Goal: Task Accomplishment & Management: Complete application form

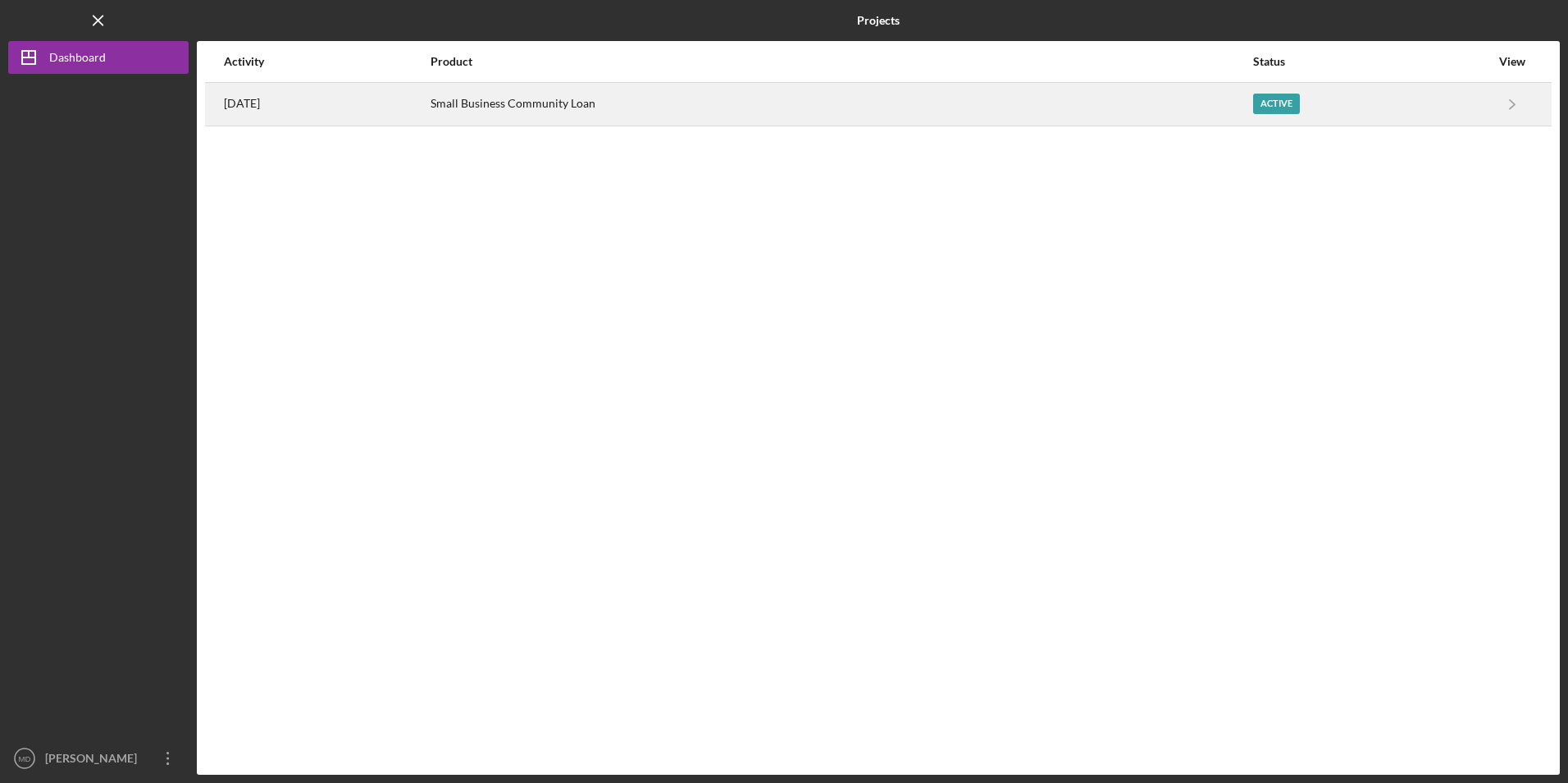
click at [576, 95] on div "Small Business Community Loan" at bounding box center [841, 103] width 821 height 41
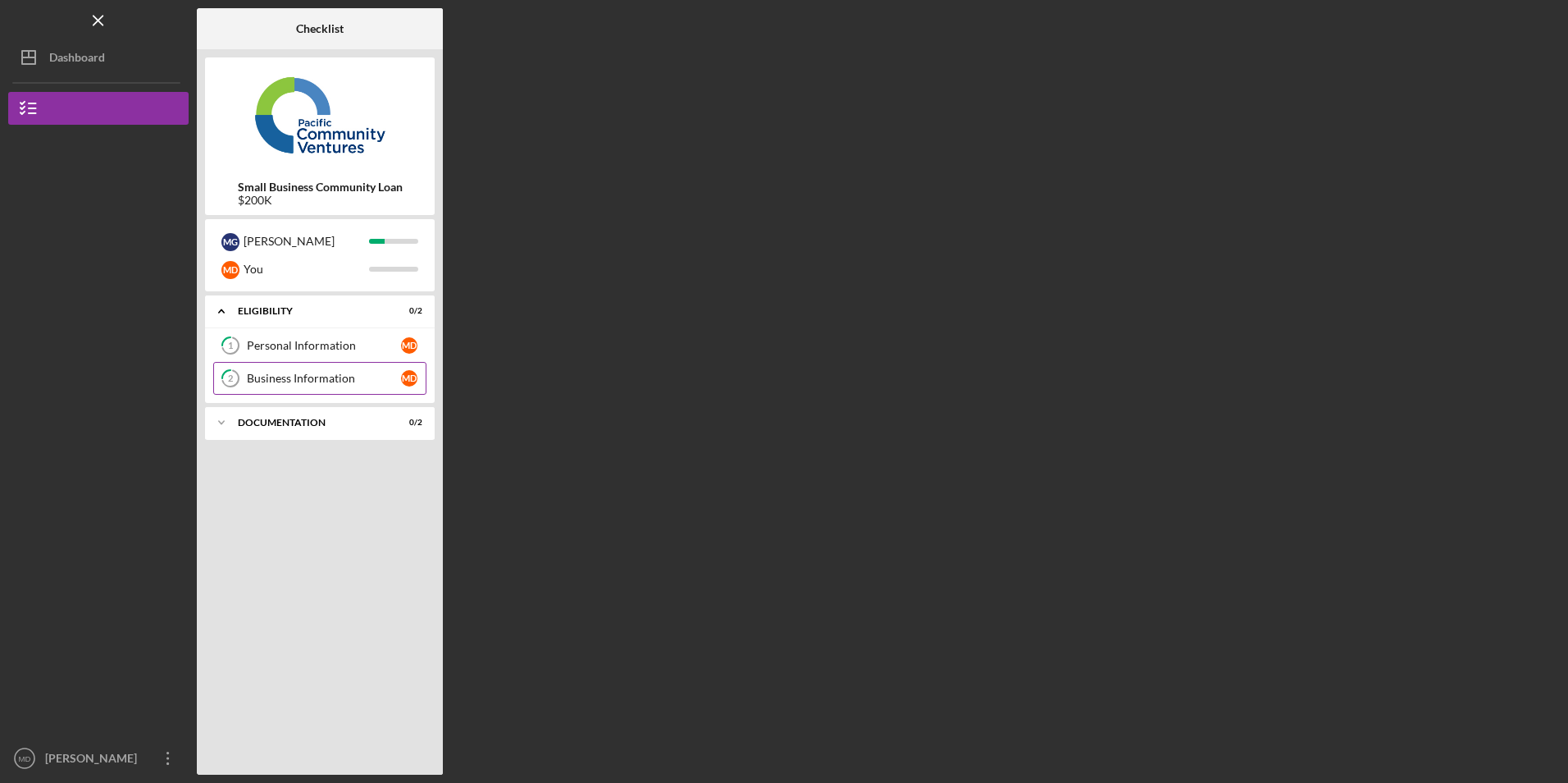
click at [294, 381] on div "Business Information" at bounding box center [324, 378] width 154 height 13
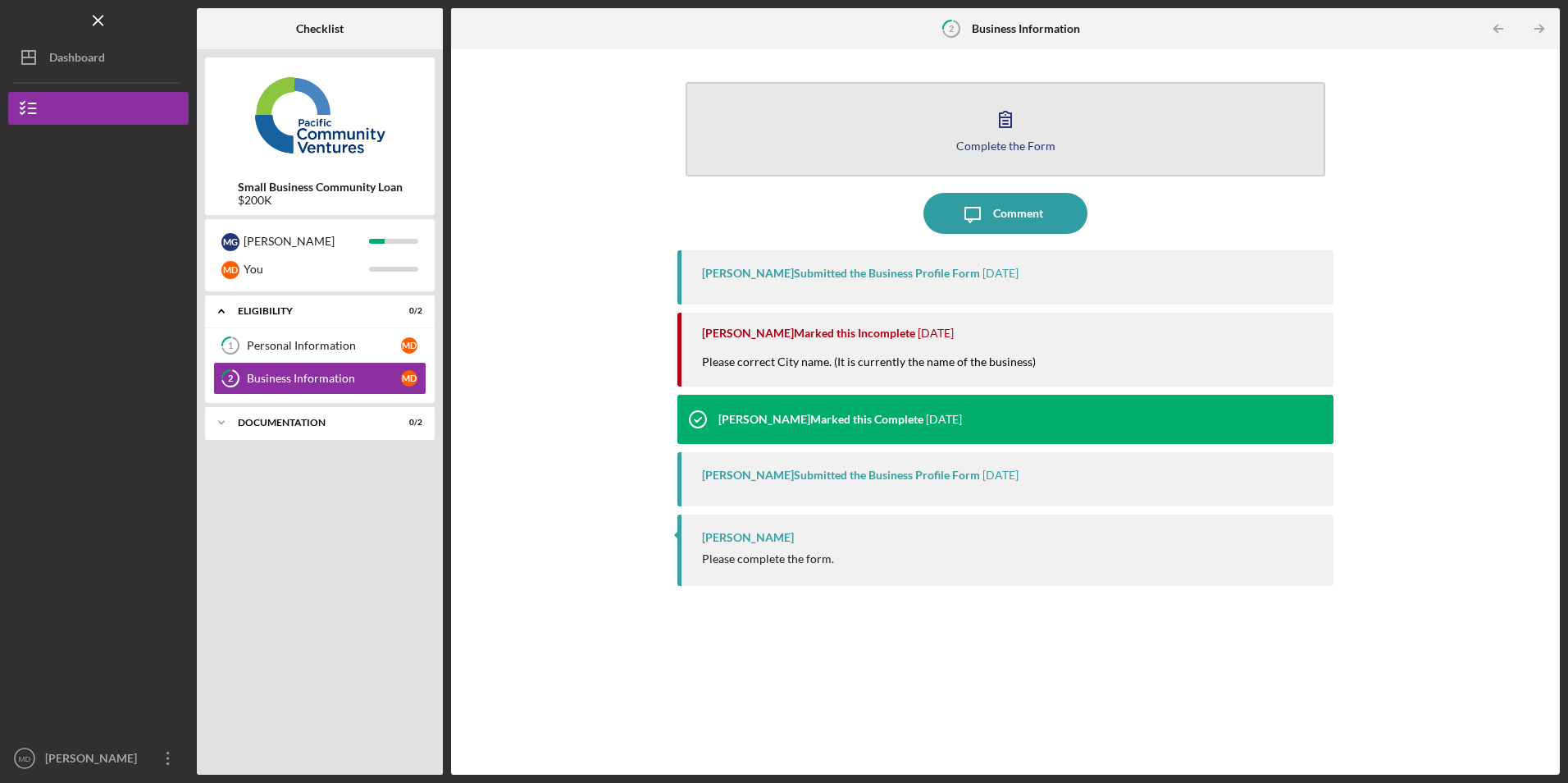
click at [1050, 145] on div "Complete the Form" at bounding box center [1005, 146] width 99 height 12
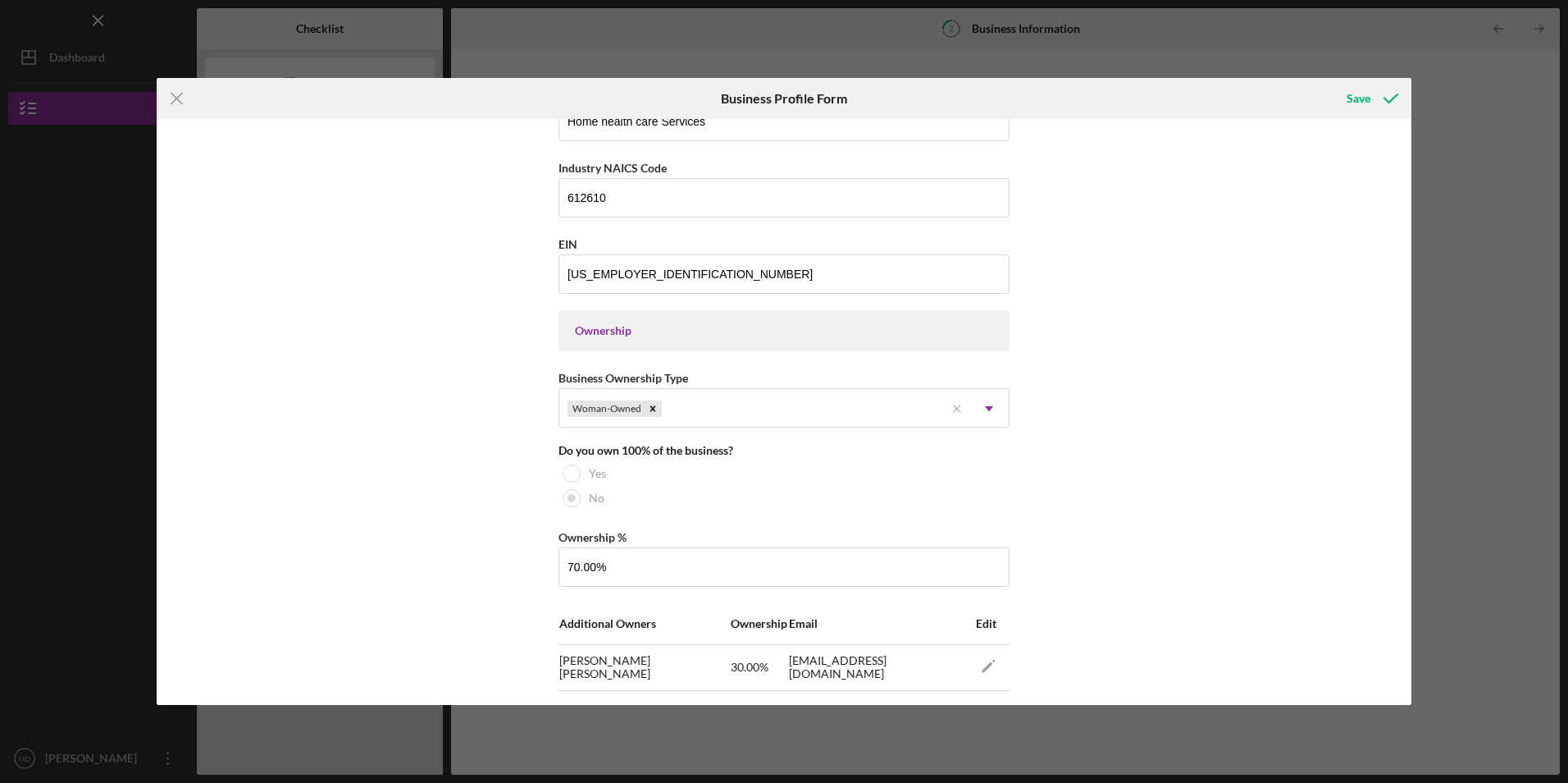
scroll to position [656, 0]
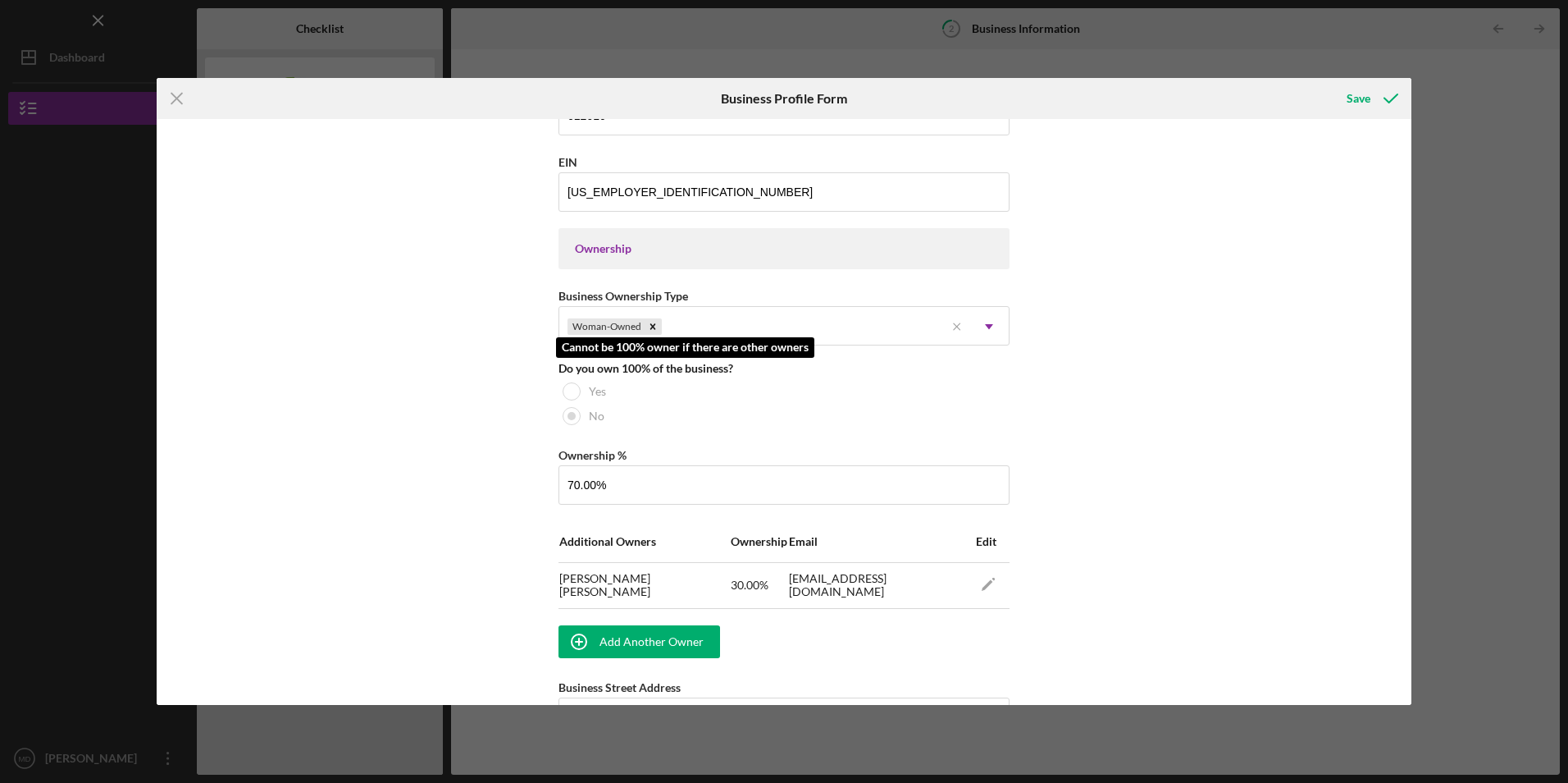
click at [566, 391] on div at bounding box center [571, 391] width 18 height 18
click at [770, 427] on div "No" at bounding box center [784, 415] width 451 height 24
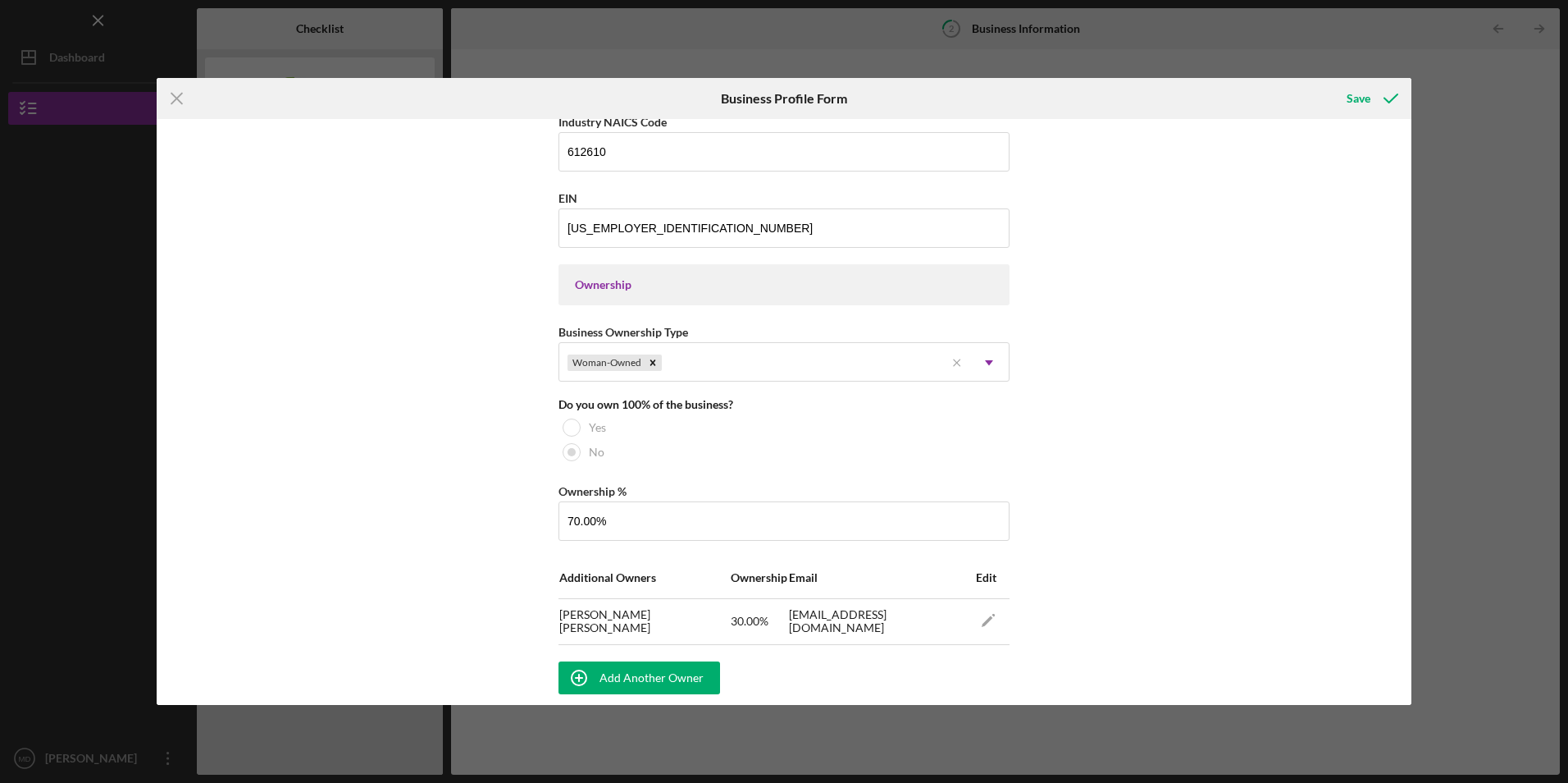
scroll to position [738, 0]
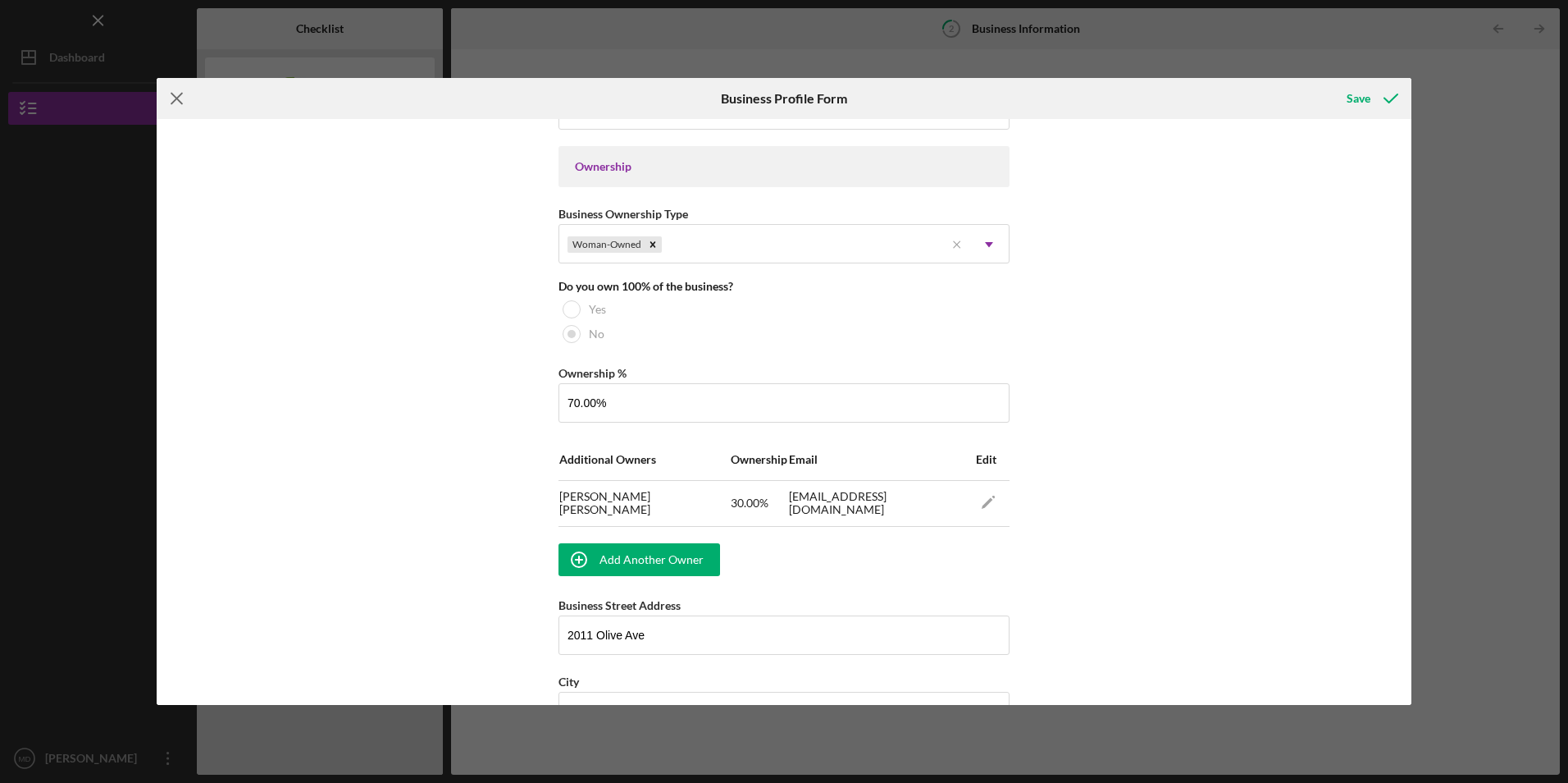
click at [180, 97] on icon "Icon/Menu Close" at bounding box center [177, 98] width 41 height 41
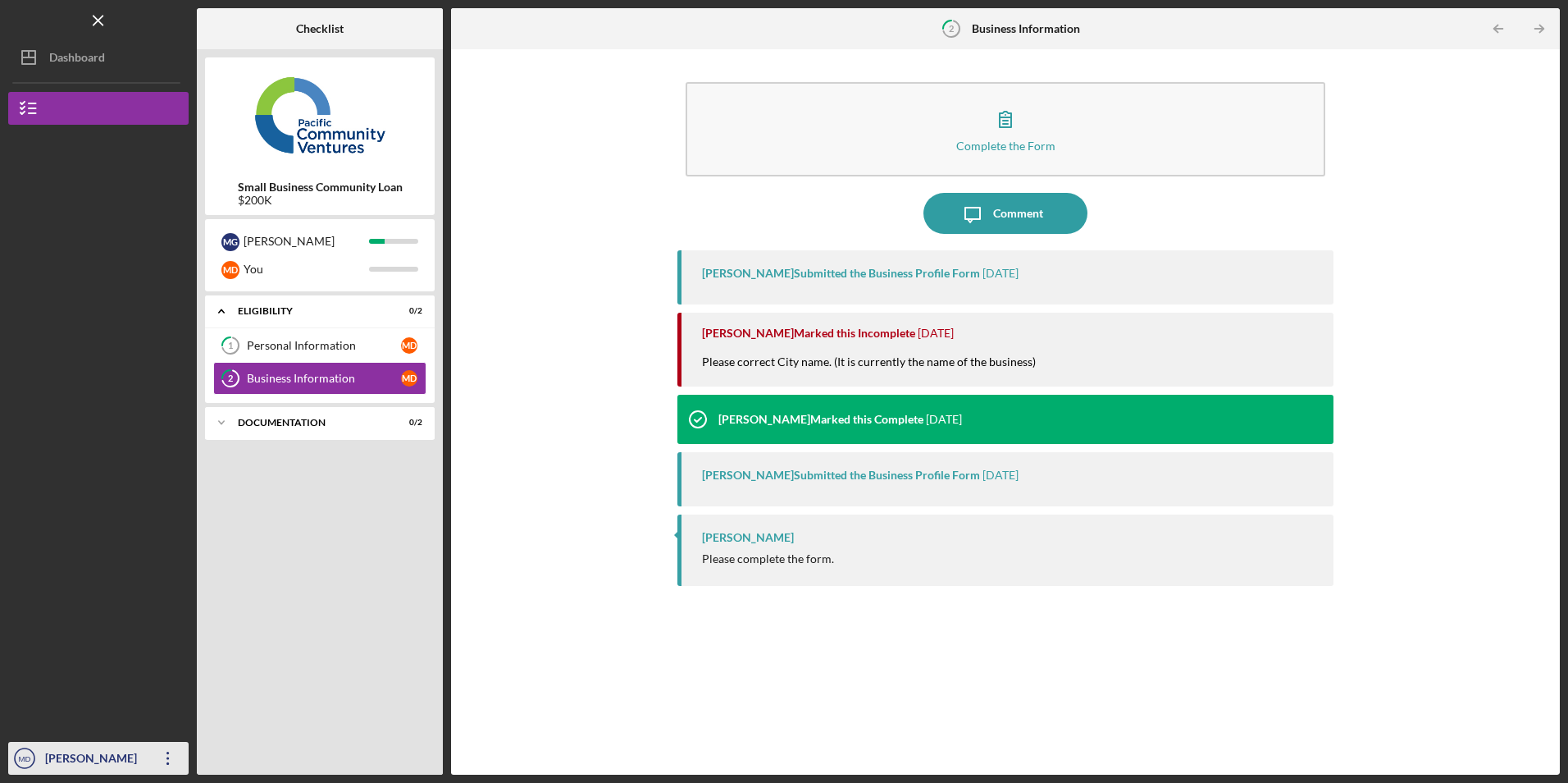
click at [166, 759] on icon "Icon/Overflow" at bounding box center [167, 757] width 41 height 41
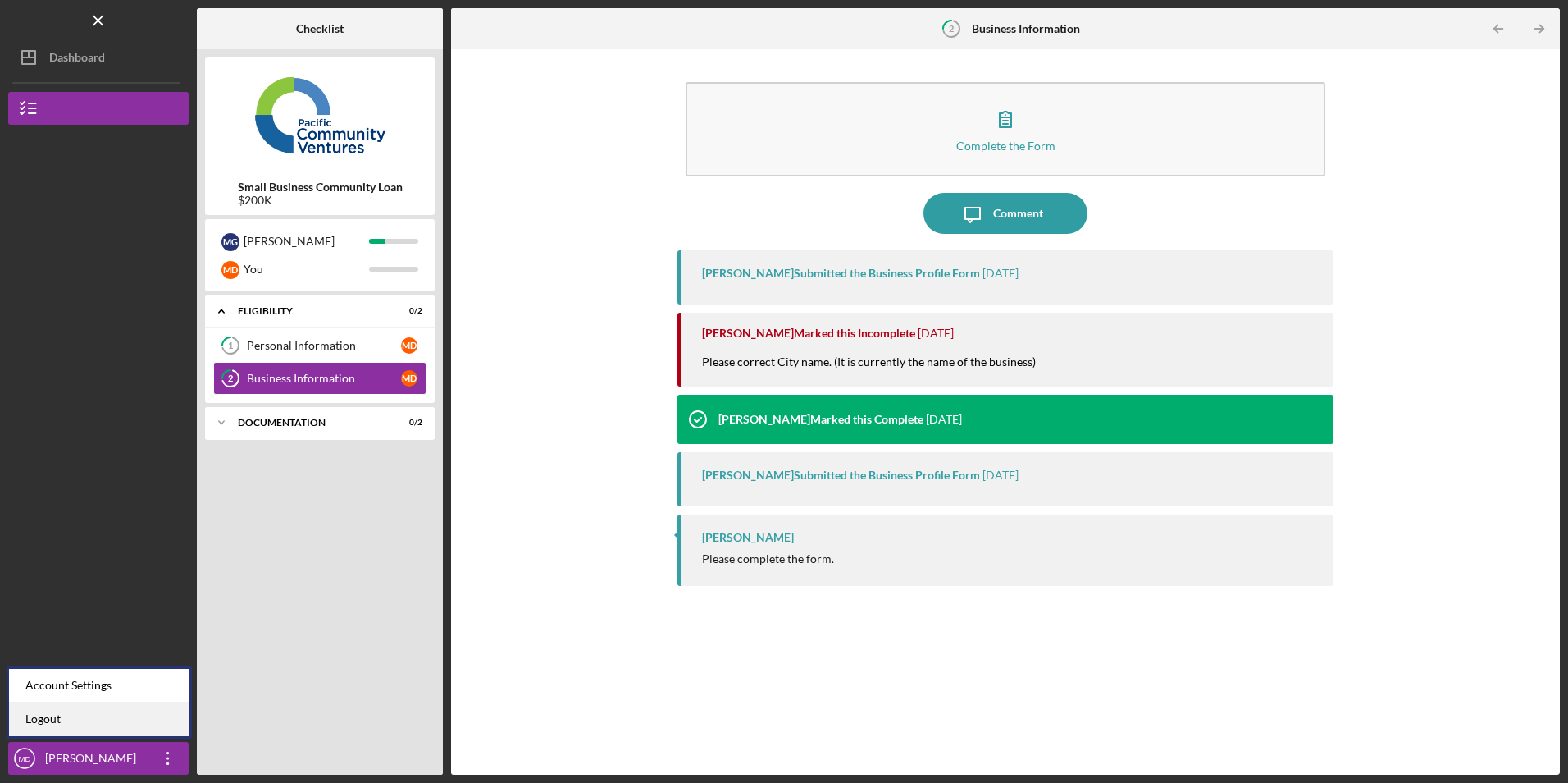
click at [159, 722] on link "Logout" at bounding box center [99, 719] width 180 height 34
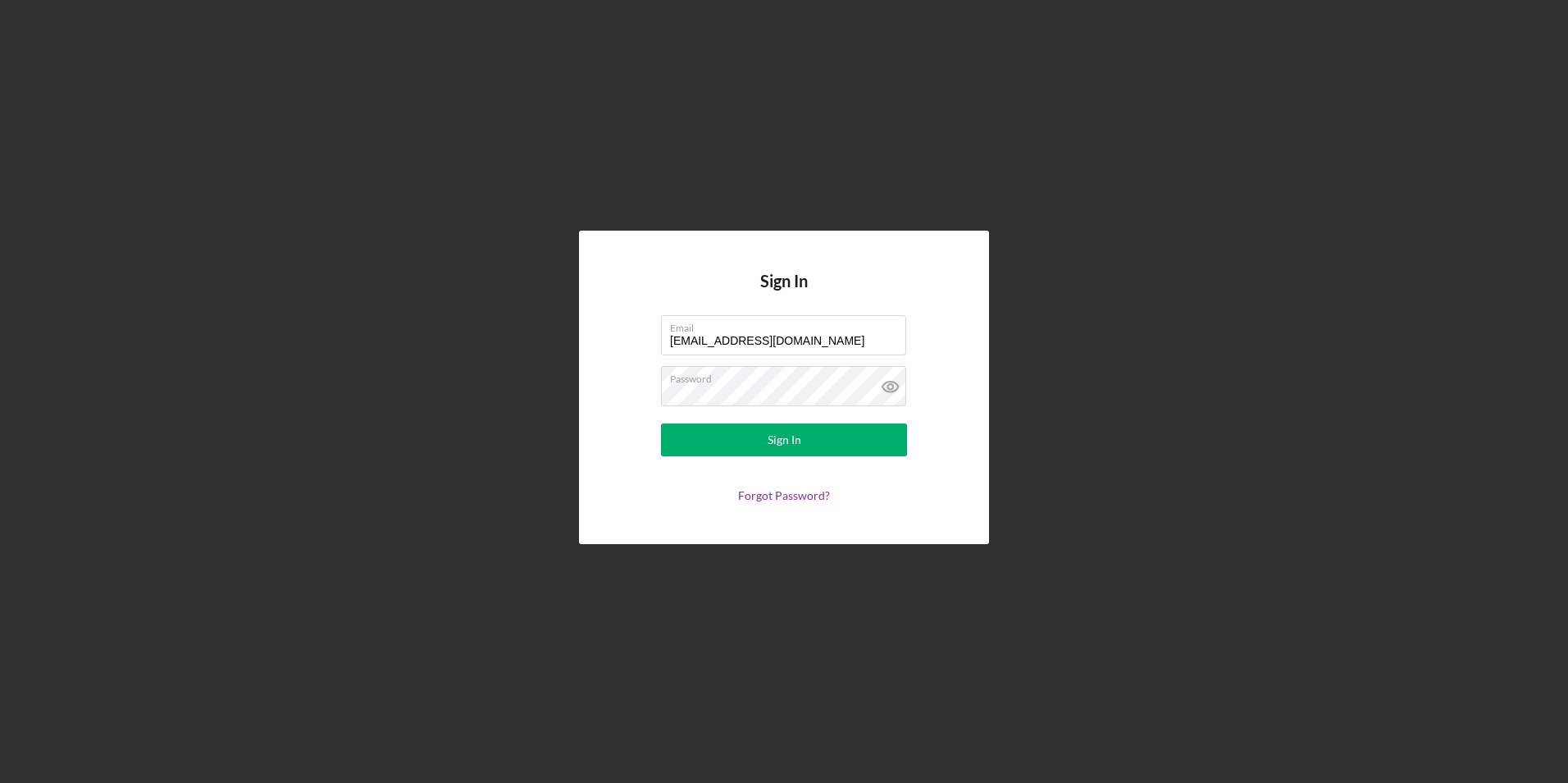
drag, startPoint x: 826, startPoint y: 339, endPoint x: 634, endPoint y: 343, distance: 192.0
click at [634, 343] on form "Email [EMAIL_ADDRESS][DOMAIN_NAME] Password Sign In Forgot Password?" at bounding box center [784, 408] width 328 height 187
type input "[EMAIL_ADDRESS][DOMAIN_NAME]"
click at [732, 450] on button "Sign In" at bounding box center [784, 440] width 246 height 33
